Goal: Task Accomplishment & Management: Use online tool/utility

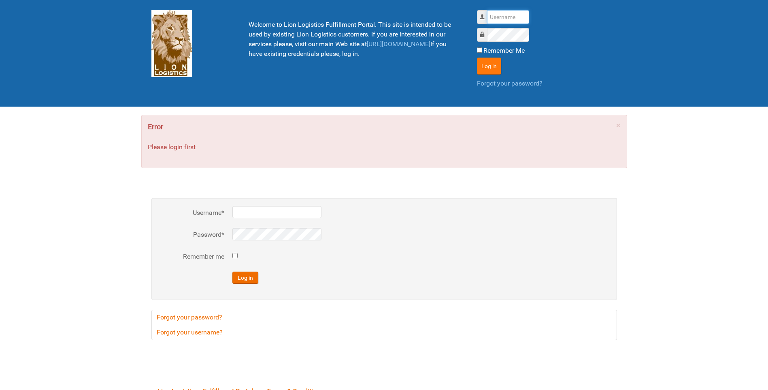
type input "lion"
click at [495, 62] on button "Log in" at bounding box center [489, 66] width 24 height 17
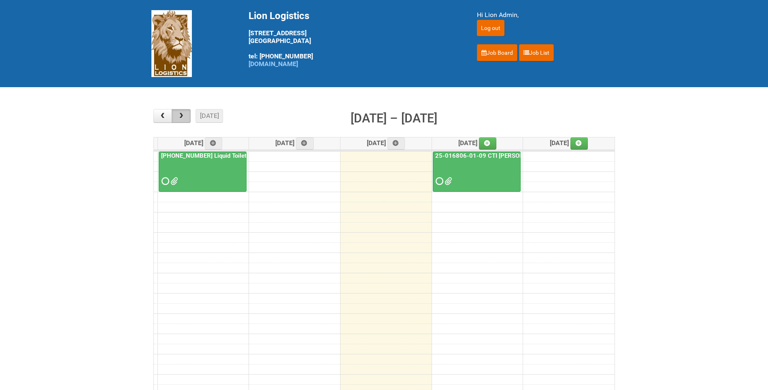
click at [181, 114] on span "button" at bounding box center [181, 116] width 8 height 6
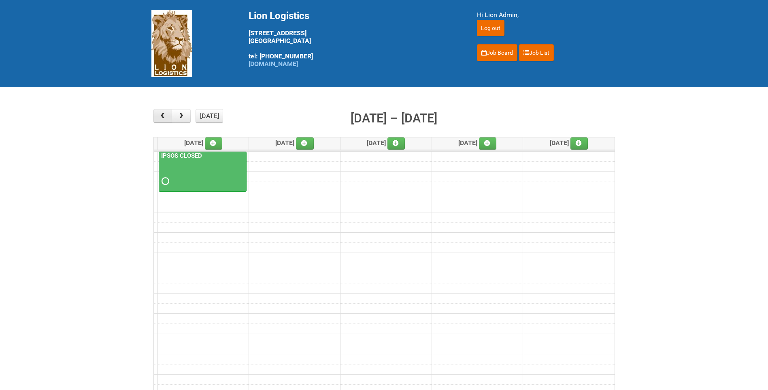
click at [162, 114] on span "button" at bounding box center [163, 116] width 8 height 6
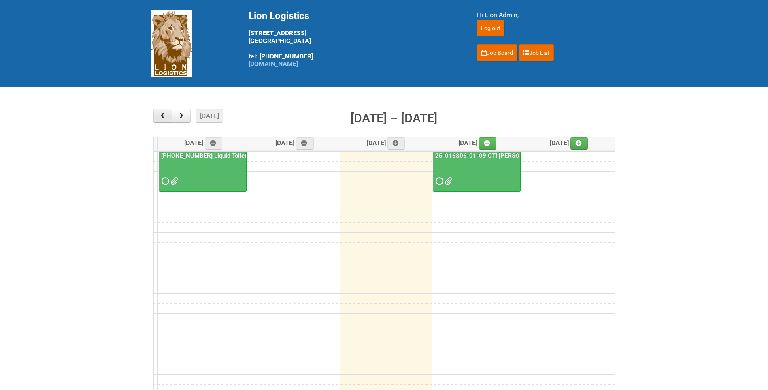
click at [162, 114] on span "button" at bounding box center [163, 116] width 8 height 6
